Goal: Use online tool/utility: Utilize a website feature to perform a specific function

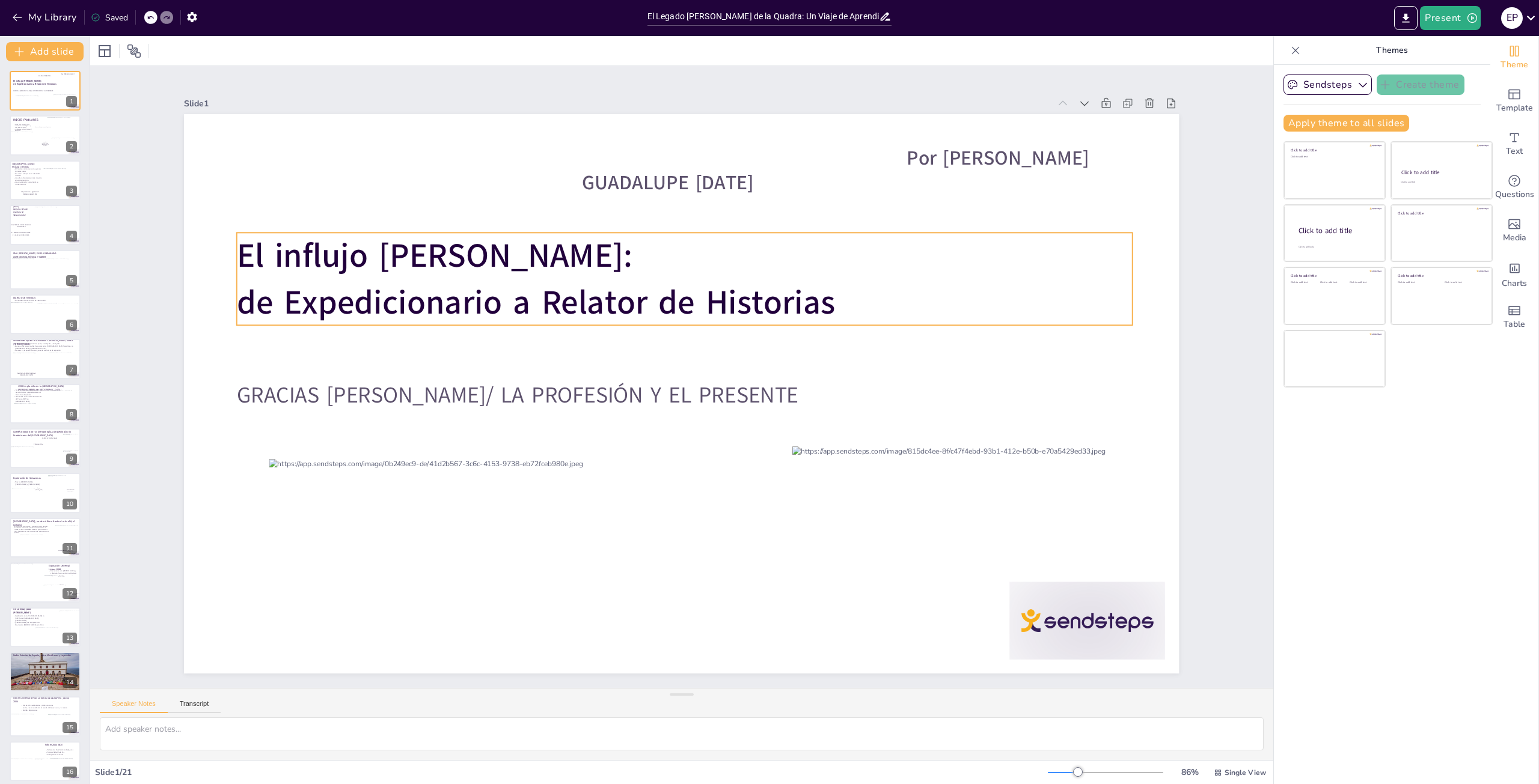
click at [1006, 302] on p "de Expedicionario a Relator de Historias" at bounding box center [684, 302] width 896 height 46
drag, startPoint x: 986, startPoint y: 301, endPoint x: 429, endPoint y: 238, distance: 560.6
click at [429, 238] on div "El influjo [PERSON_NAME]: de Expedicionario a Relator de Historias" at bounding box center [684, 279] width 896 height 92
copy div "El influjo [PERSON_NAME]: de Expedicionario a Relator de Historias"
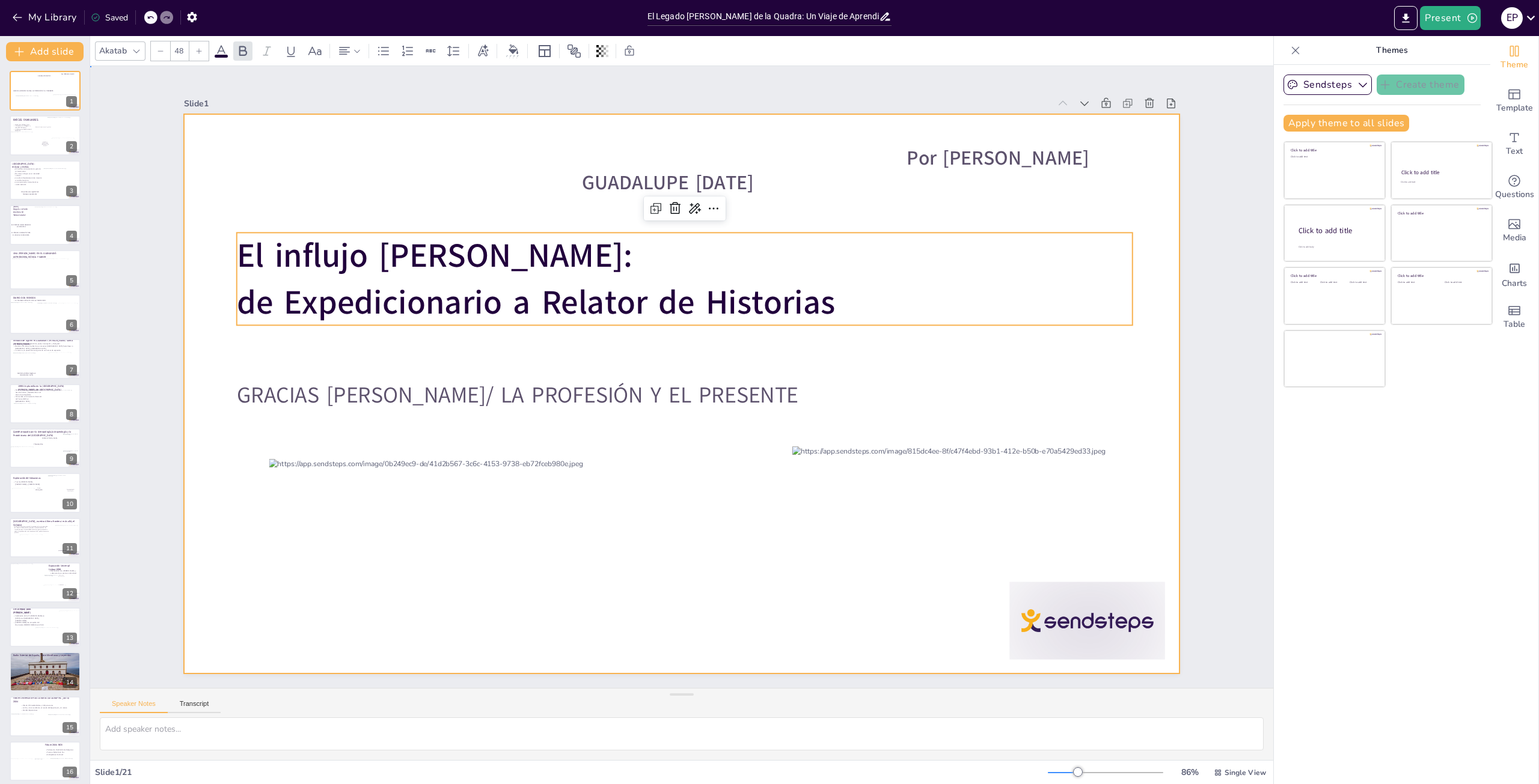
click at [444, 199] on div at bounding box center [681, 394] width 995 height 559
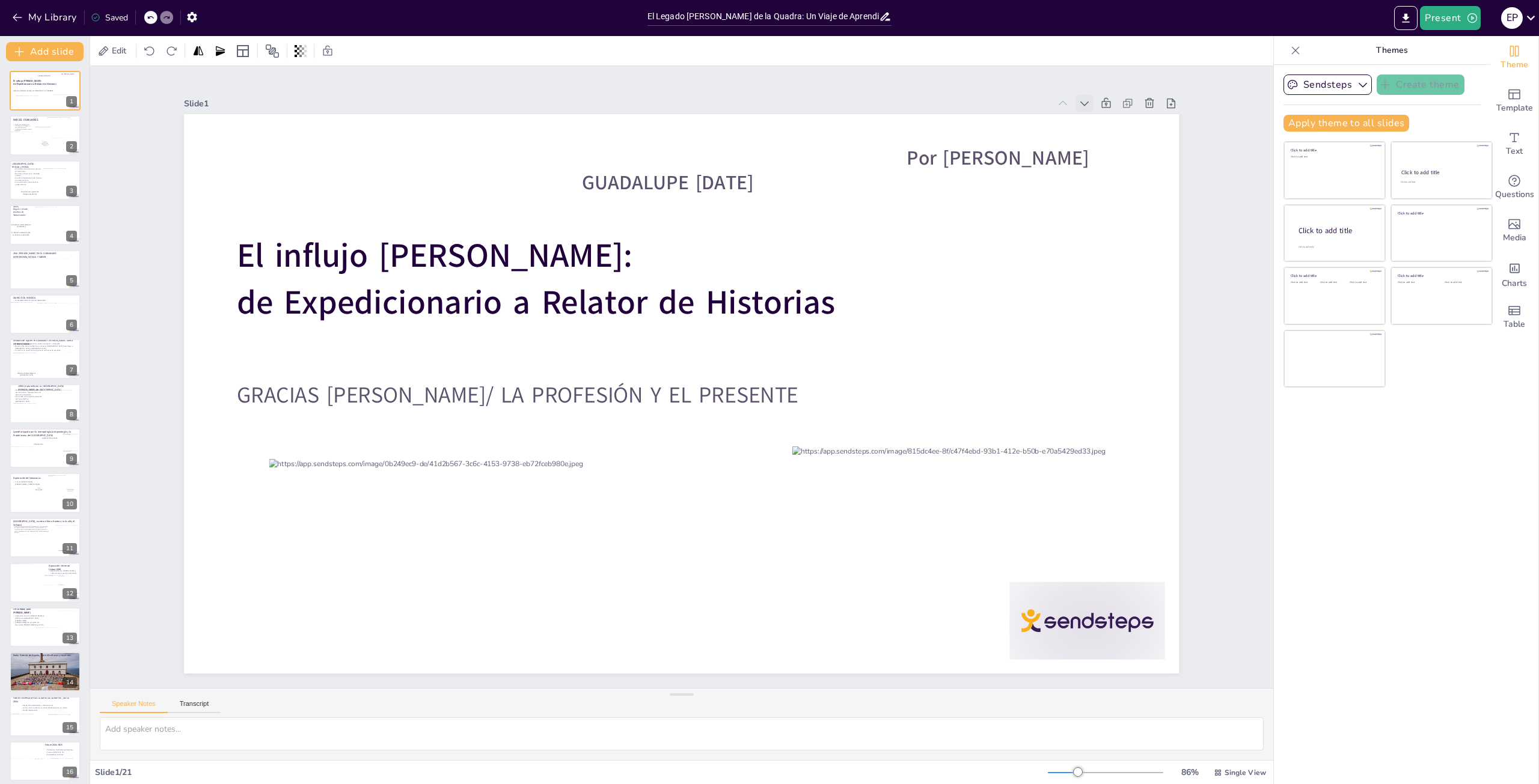
click at [1078, 99] on icon at bounding box center [1084, 103] width 12 height 12
drag, startPoint x: 34, startPoint y: 126, endPoint x: 45, endPoint y: 71, distance: 56.1
click at [45, 71] on div "RAÍCES FAMILIARES Ascendencia Gallega y [PERSON_NAME] Las Historias de la Patag…" at bounding box center [45, 423] width 89 height 723
click at [1440, 12] on button "Present" at bounding box center [1450, 18] width 60 height 24
click at [1451, 51] on li "Preview presentation" at bounding box center [1468, 45] width 94 height 19
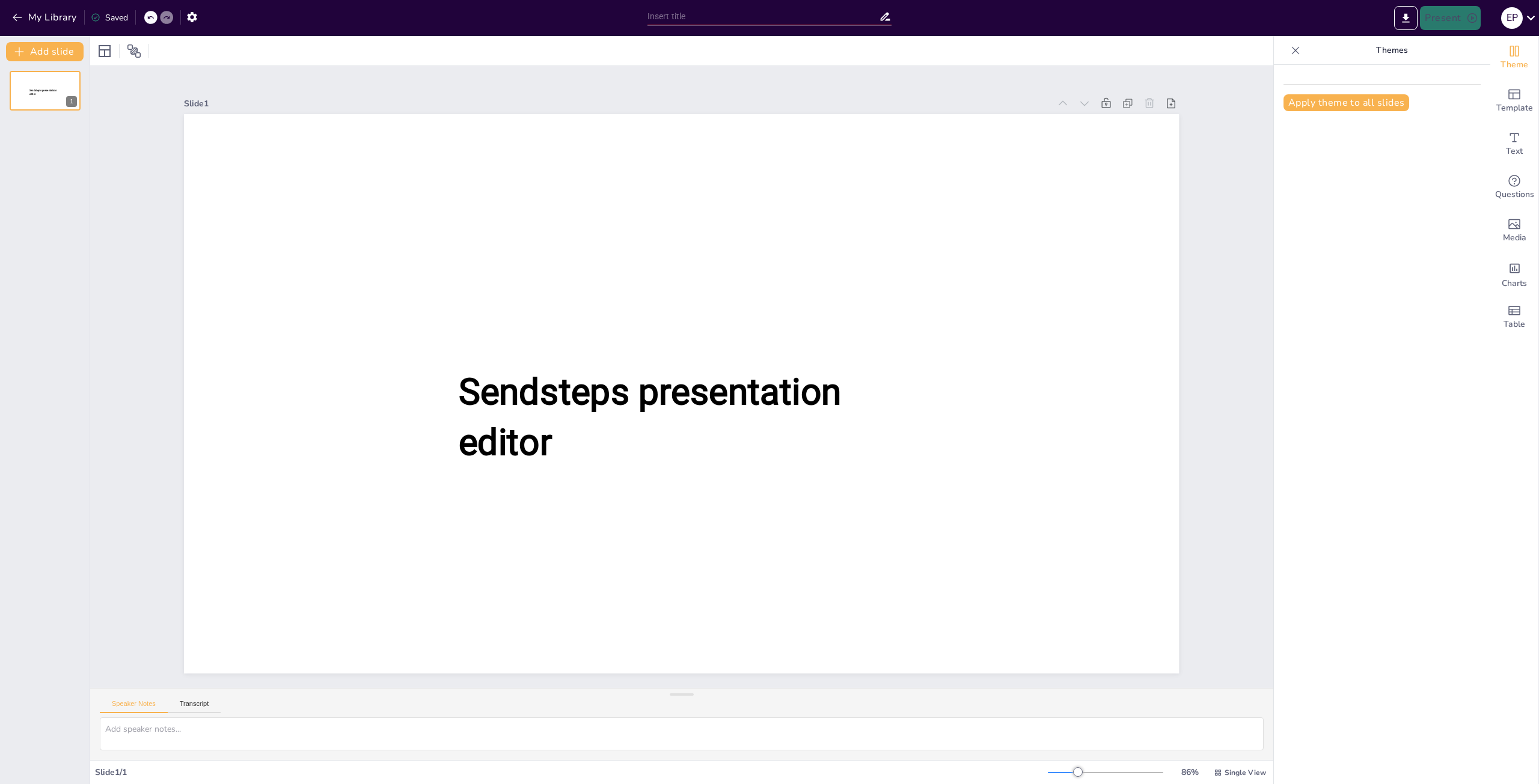
type input "El Legado [PERSON_NAME] de la Quadra: Un Viaje de Aprendizaje y Descubrimiento"
